Goal: Information Seeking & Learning: Learn about a topic

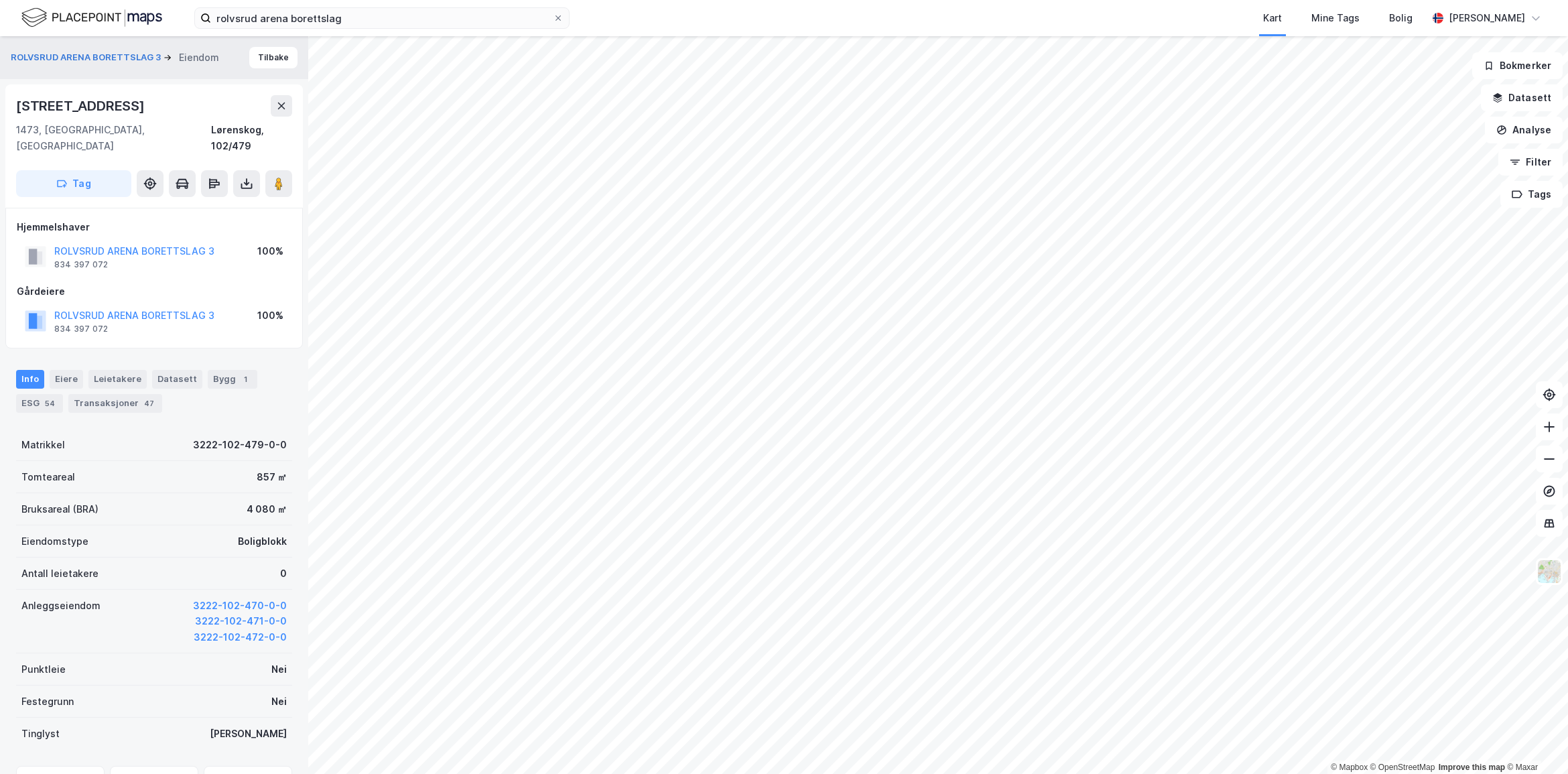
scroll to position [1, 0]
click at [563, 15] on span at bounding box center [558, 18] width 11 height 11
click at [553, 15] on input "rolvsrud arena borettslag" at bounding box center [381, 18] width 342 height 20
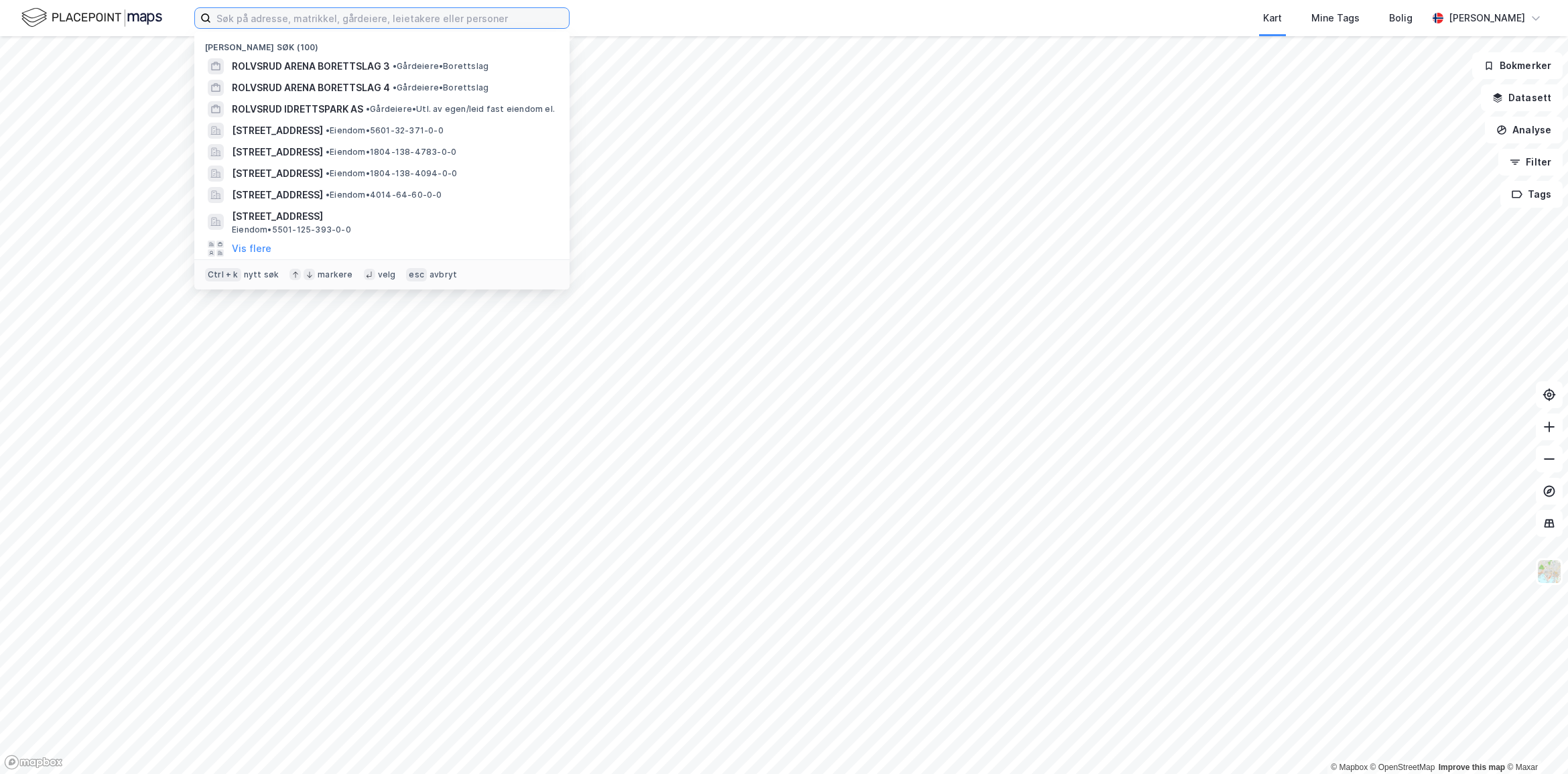
click at [346, 19] on input at bounding box center [389, 18] width 358 height 20
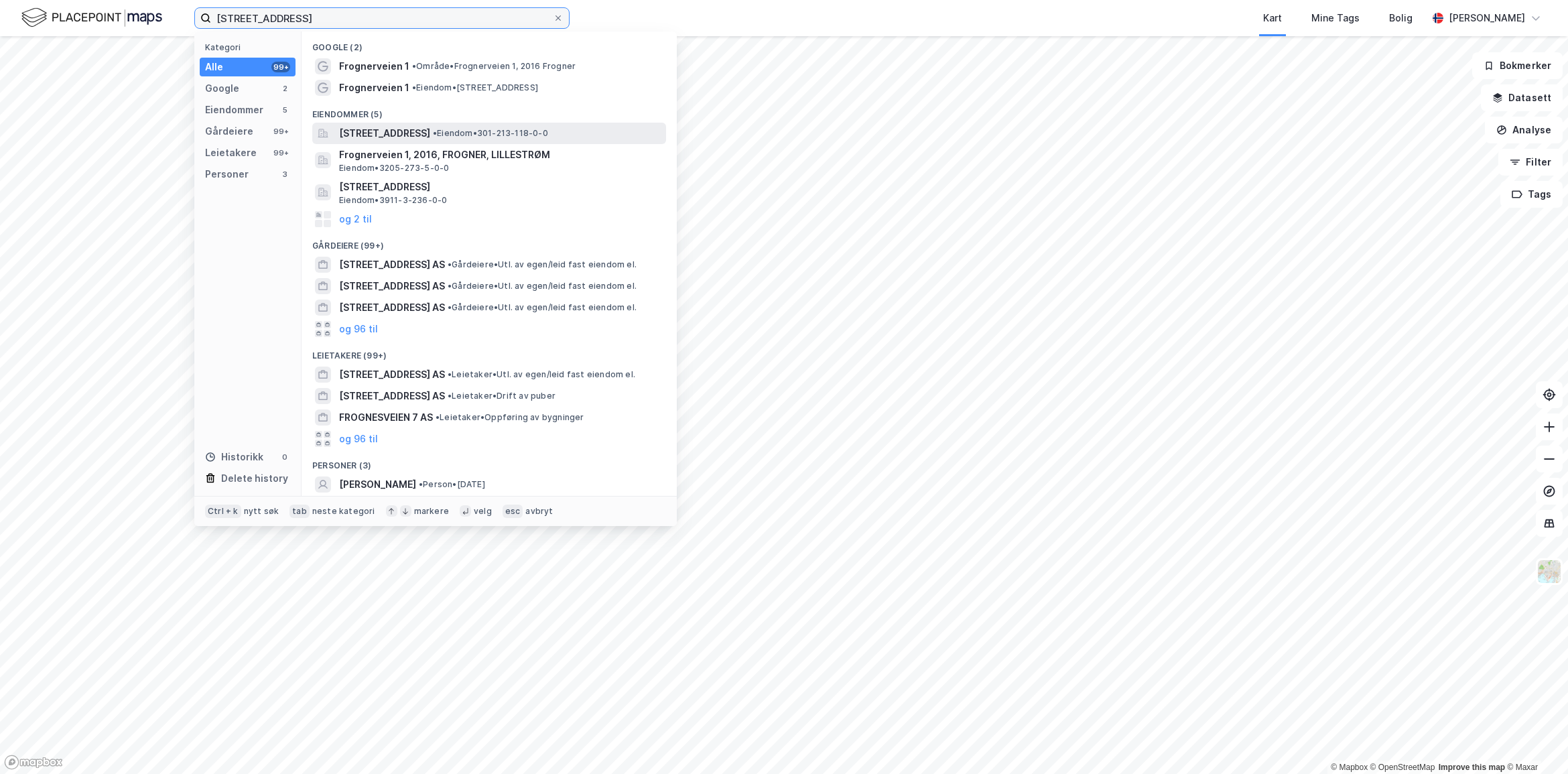
type input "[STREET_ADDRESS]"
click at [444, 123] on div "[STREET_ADDRESS] • Eiendom • 301-213-118-0-0" at bounding box center [490, 133] width 354 height 22
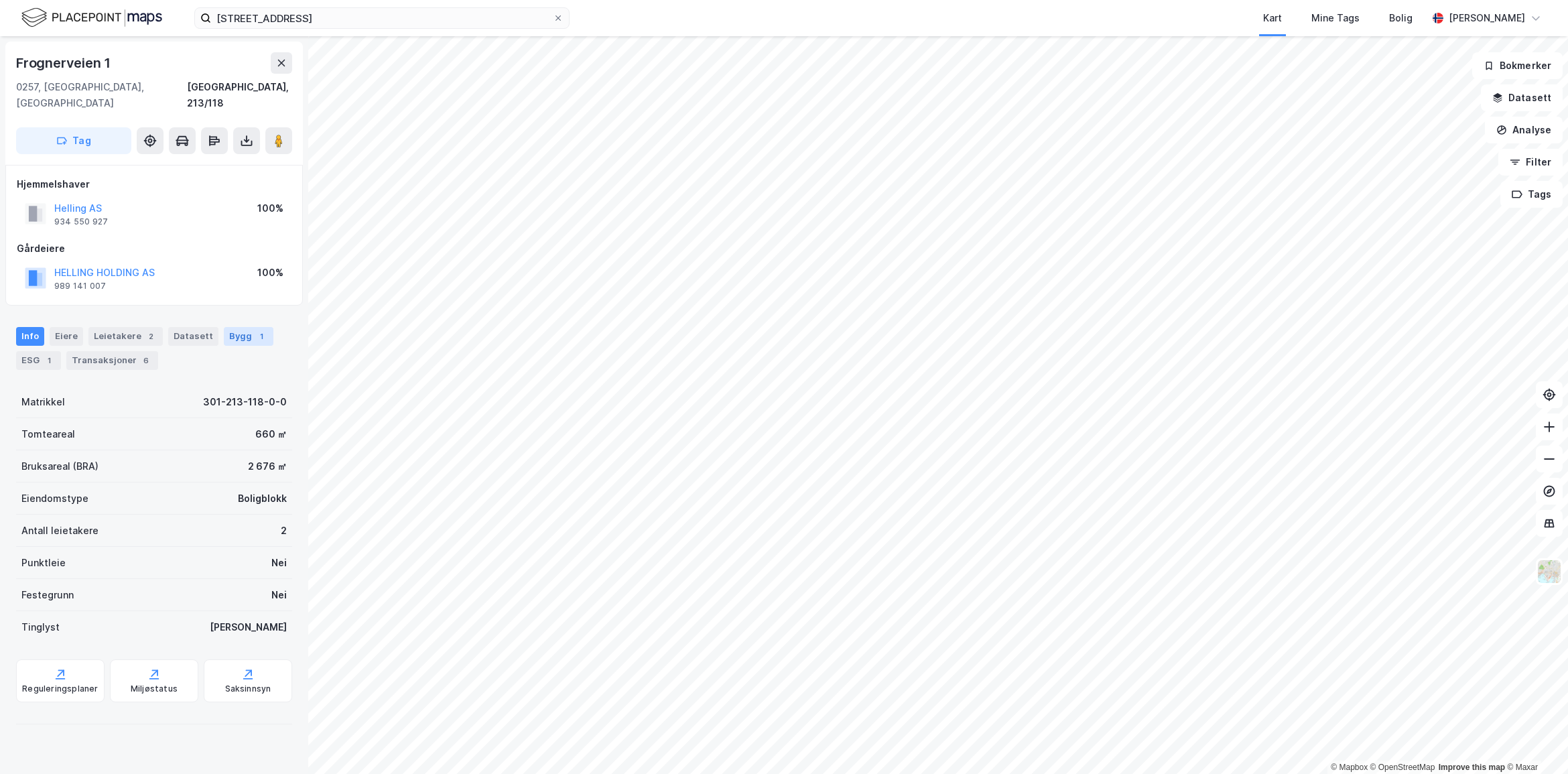
click at [239, 327] on div "Bygg 1" at bounding box center [249, 337] width 49 height 19
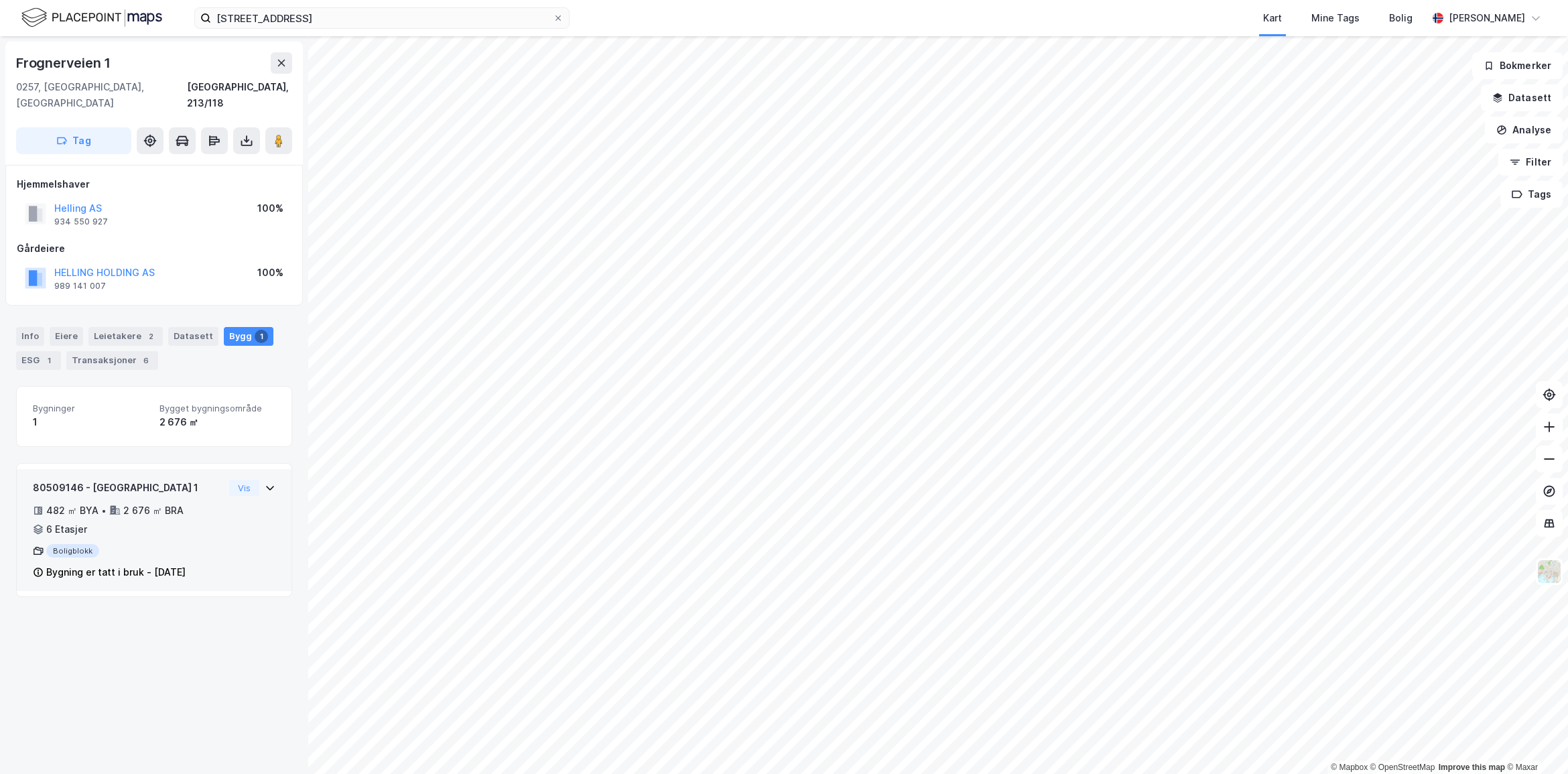
click at [226, 533] on div "80509146 - [GEOGRAPHIC_DATA] 1 482 ㎡ BYA • 2 676 ㎡ BRA • 6 Etasjer Boligblokk B…" at bounding box center [154, 535] width 242 height 111
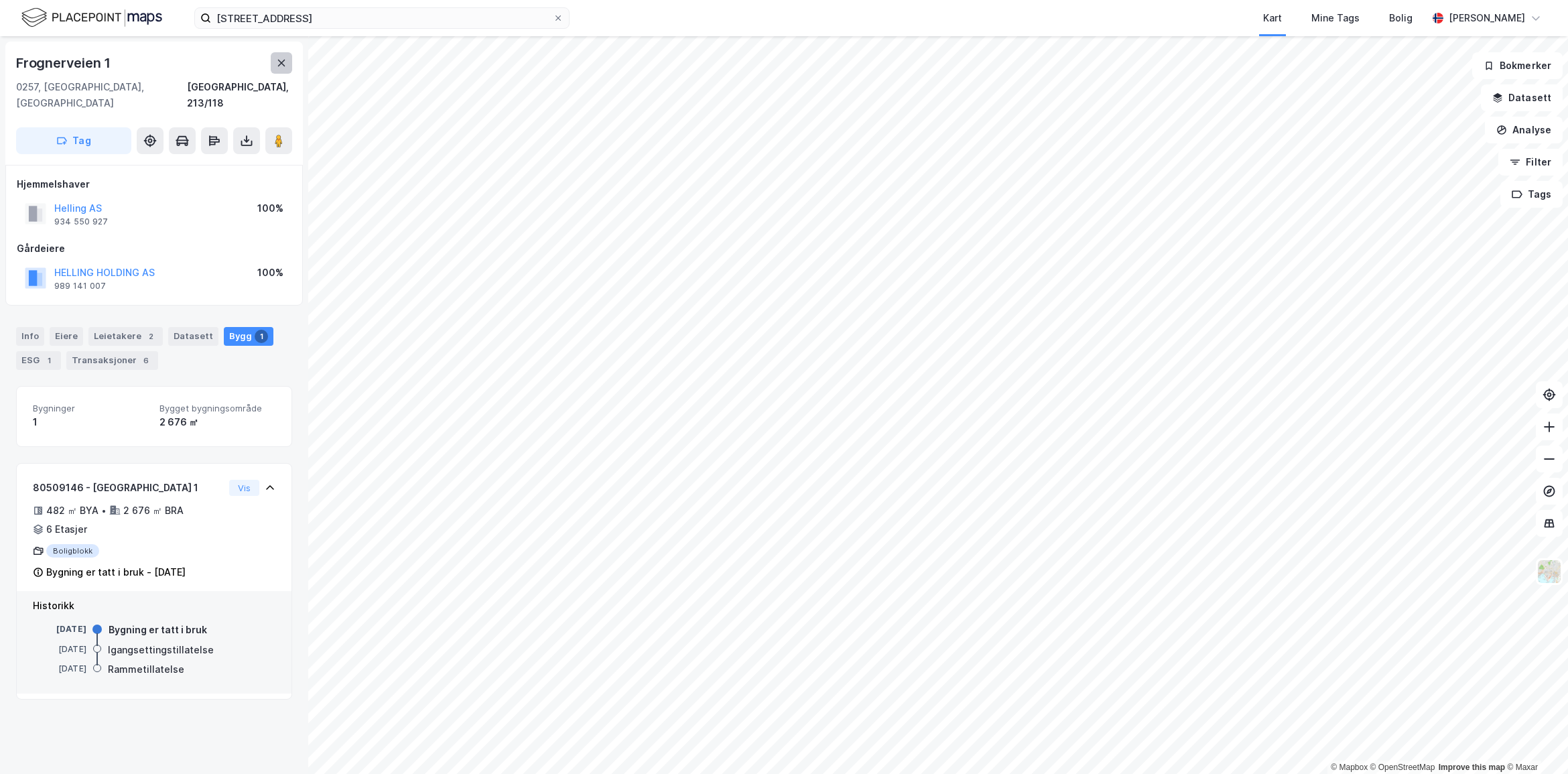
click at [278, 64] on icon at bounding box center [281, 62] width 11 height 11
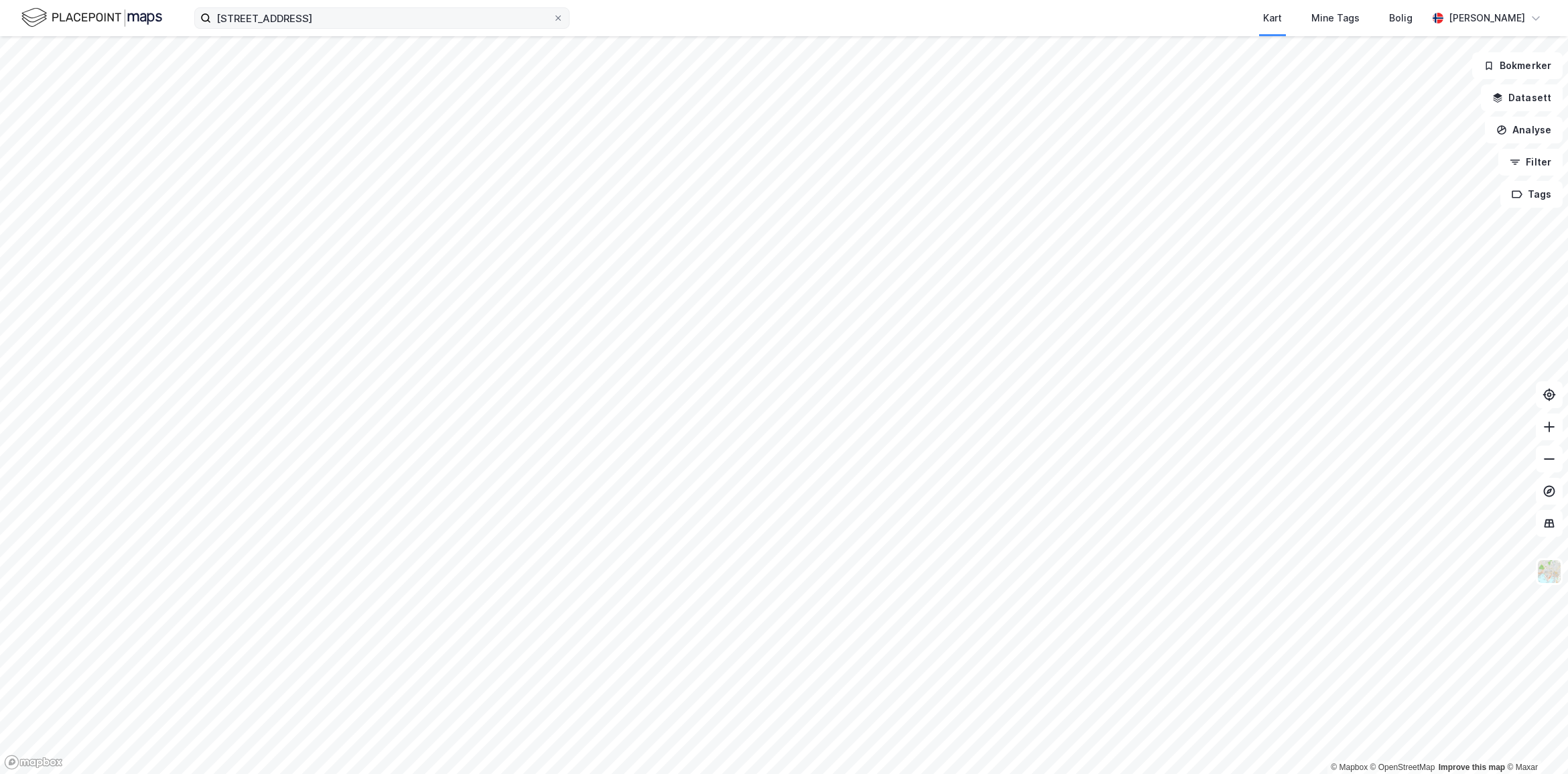
click at [375, 7] on label "[STREET_ADDRESS]" at bounding box center [381, 18] width 375 height 22
click at [375, 8] on input "[STREET_ADDRESS]" at bounding box center [381, 18] width 342 height 20
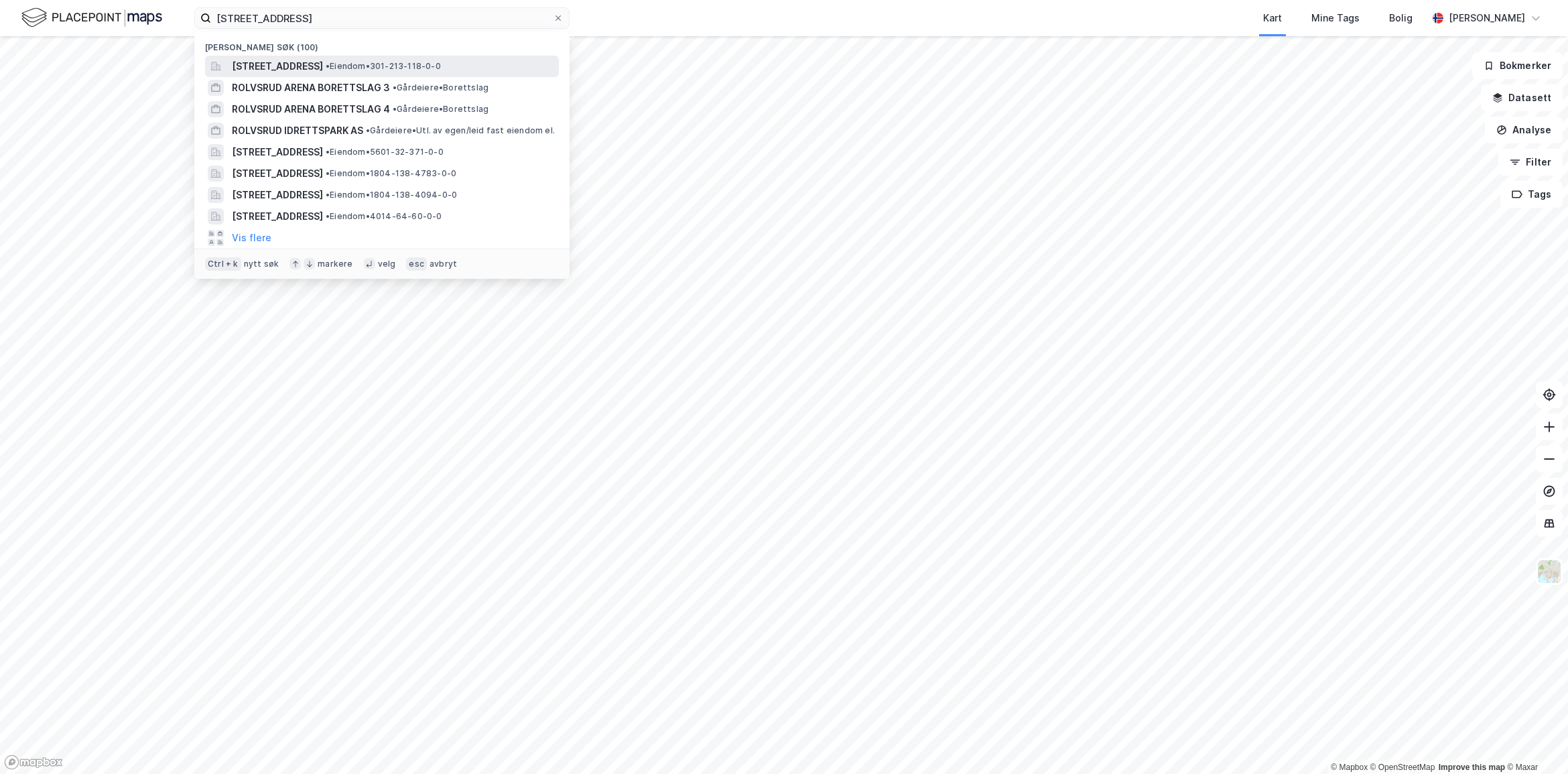
click at [323, 65] on span "[STREET_ADDRESS]" at bounding box center [278, 66] width 91 height 16
